Goal: Browse casually

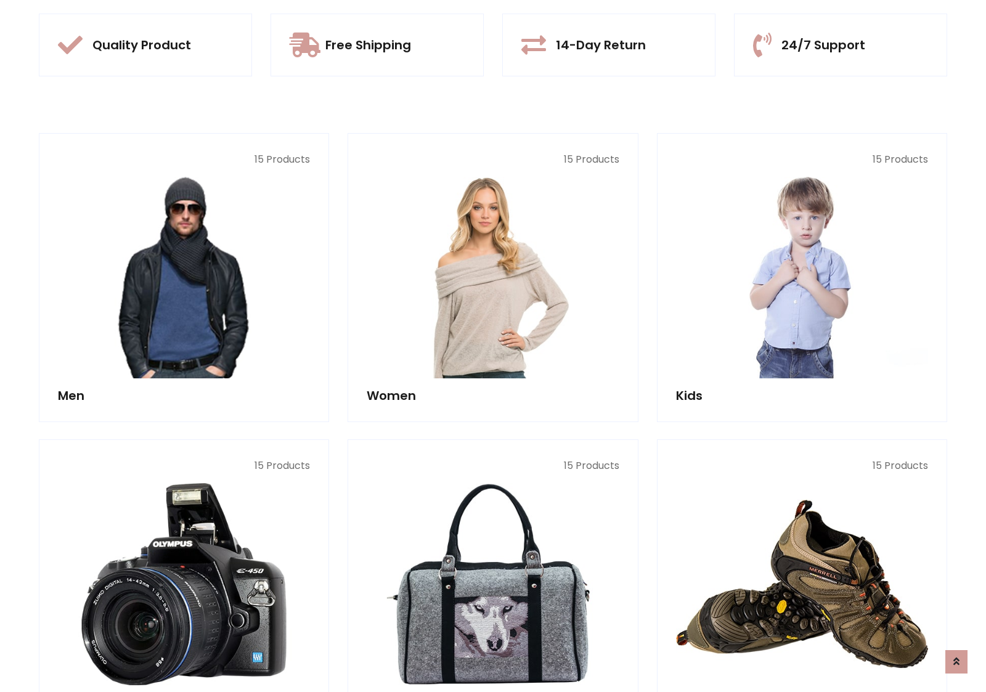
scroll to position [1159, 0]
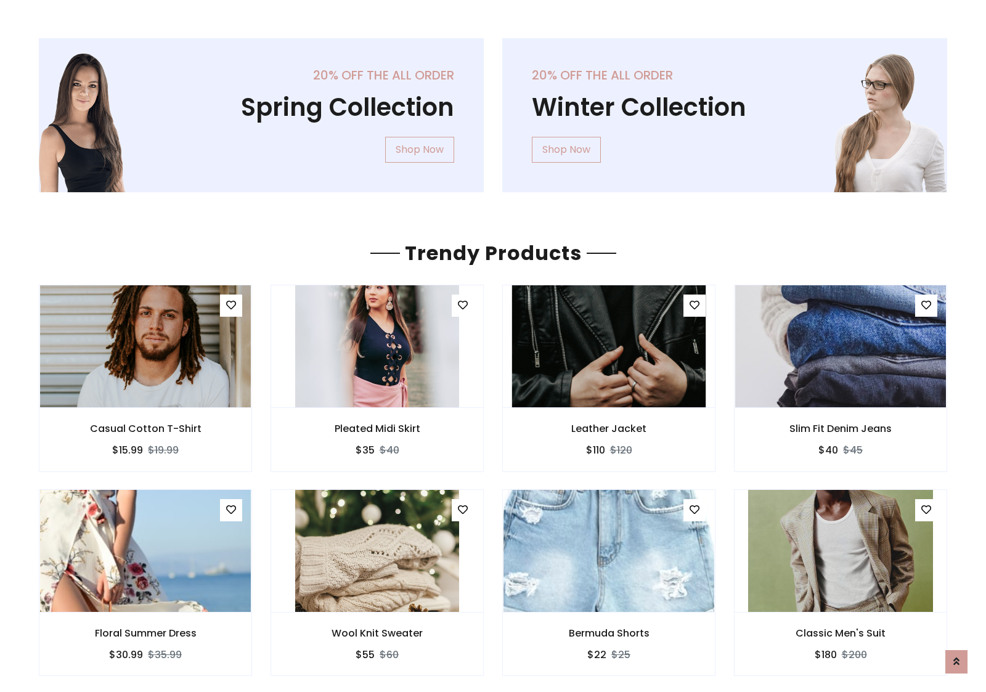
click at [609, 346] on img at bounding box center [608, 346] width 193 height 296
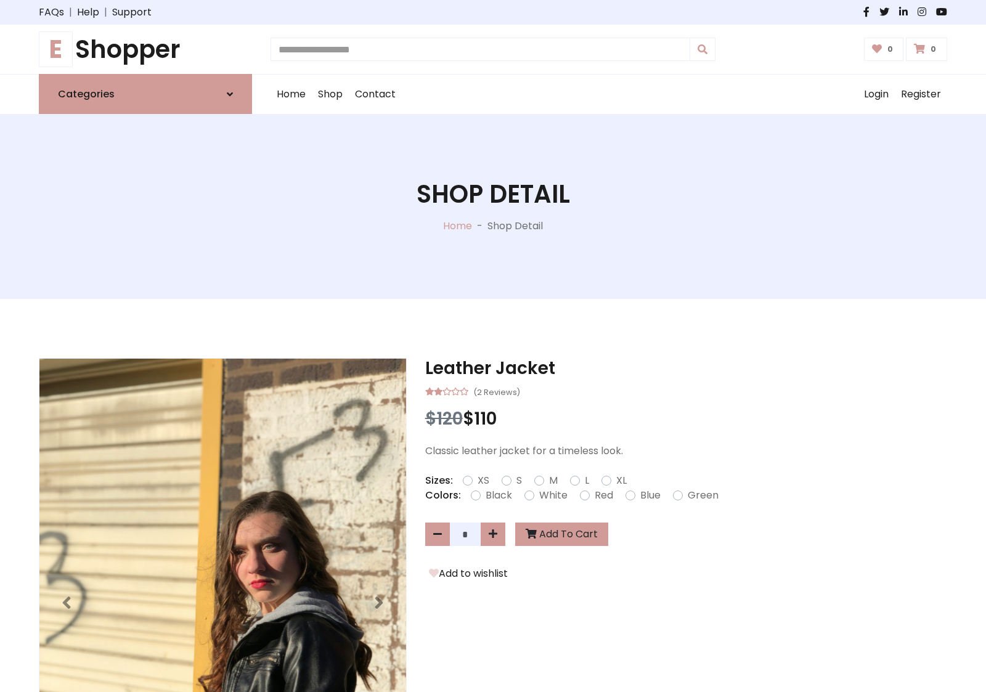
click at [145, 49] on h1 "E Shopper" at bounding box center [145, 50] width 213 height 30
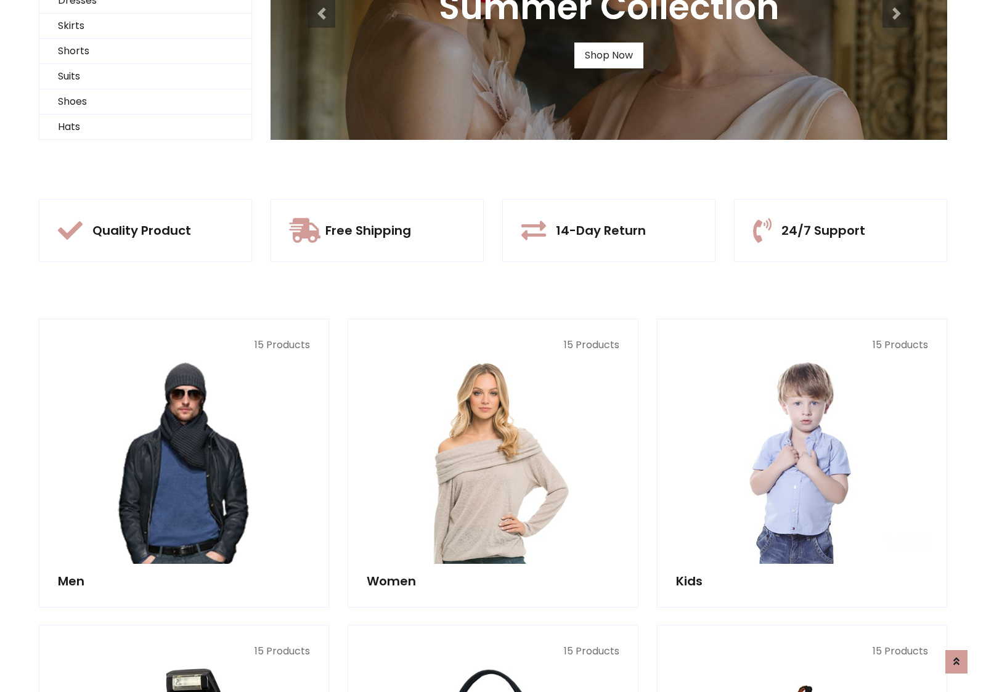
scroll to position [119, 0]
